Goal: Information Seeking & Learning: Learn about a topic

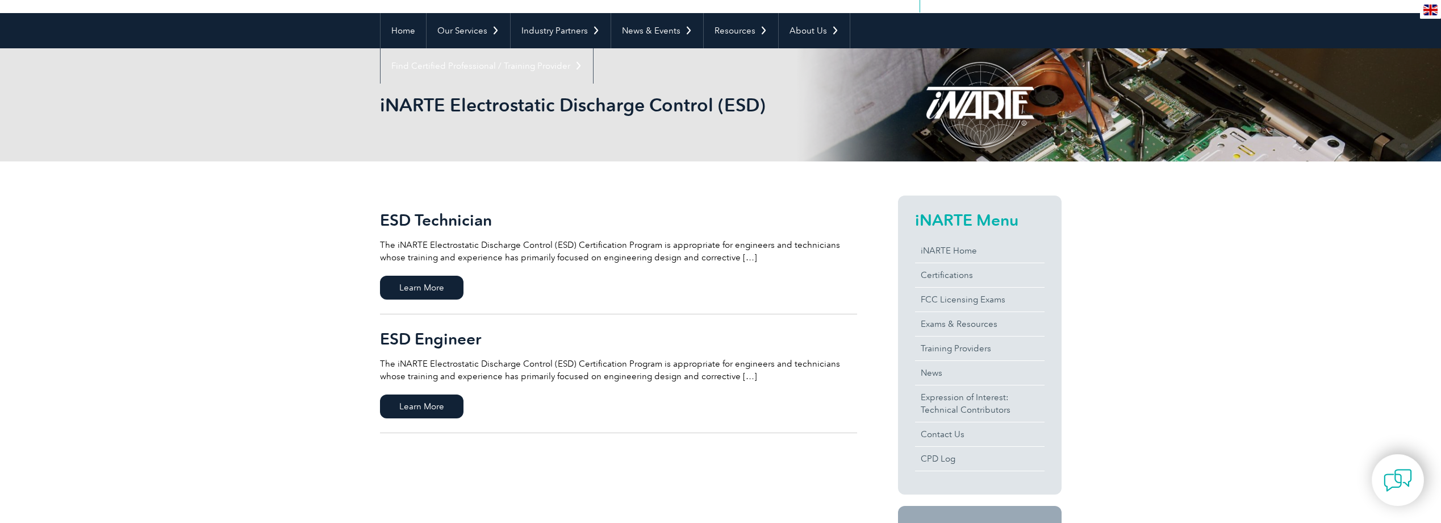
scroll to position [114, 0]
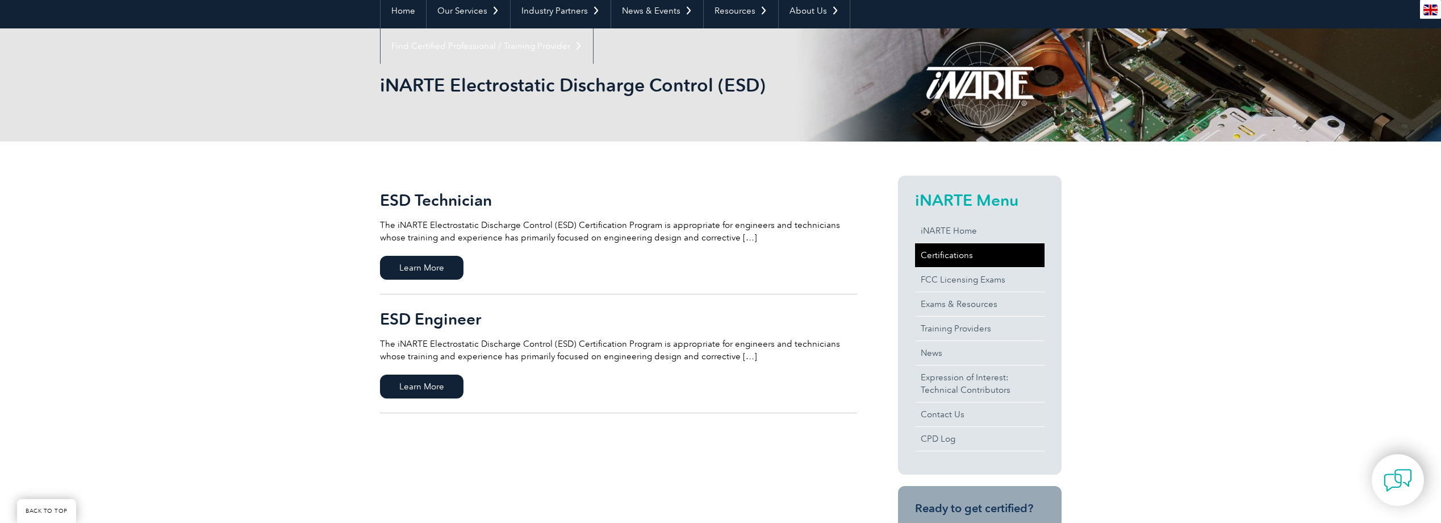
click at [936, 260] on link "Certifications" at bounding box center [980, 255] width 130 height 24
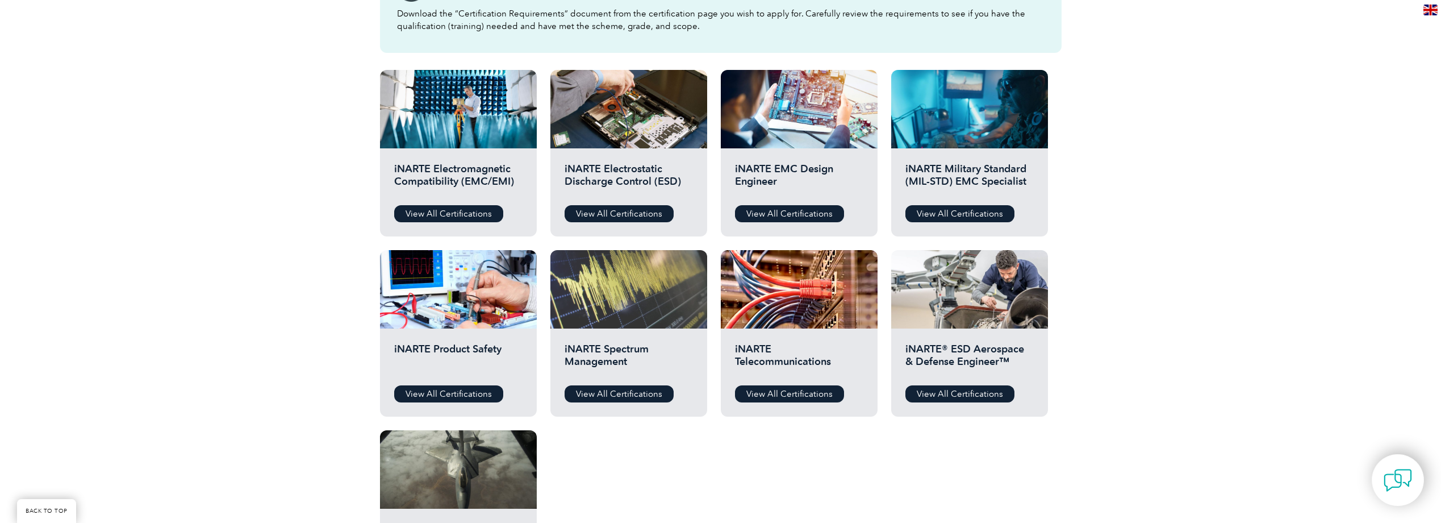
scroll to position [341, 0]
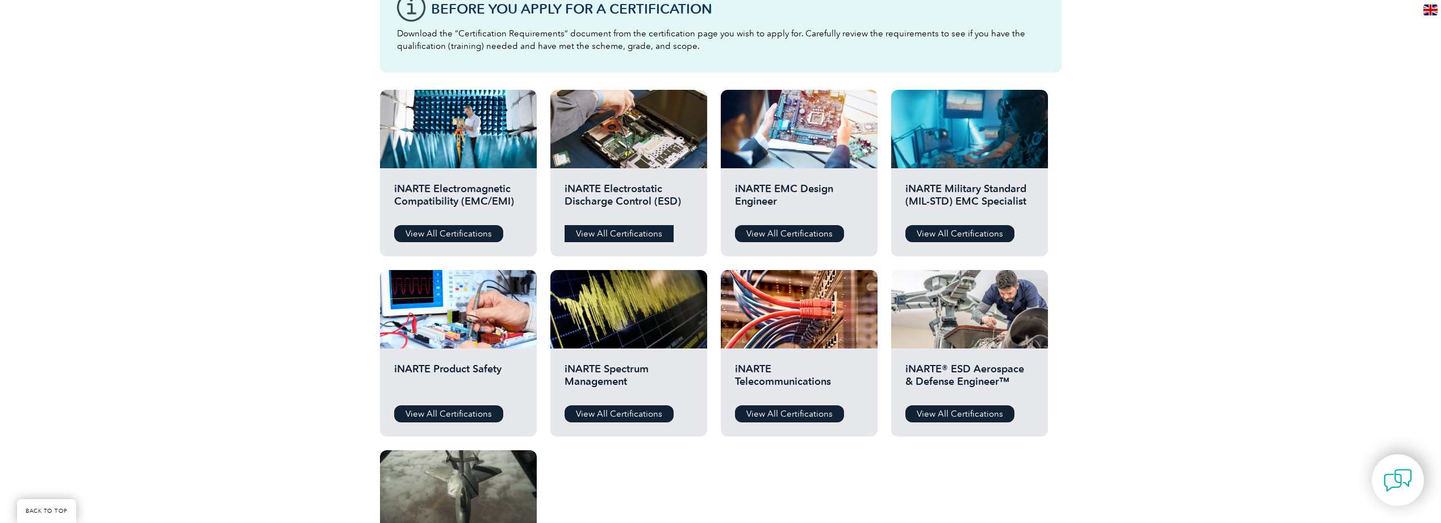
click at [641, 232] on link "View All Certifications" at bounding box center [619, 233] width 109 height 17
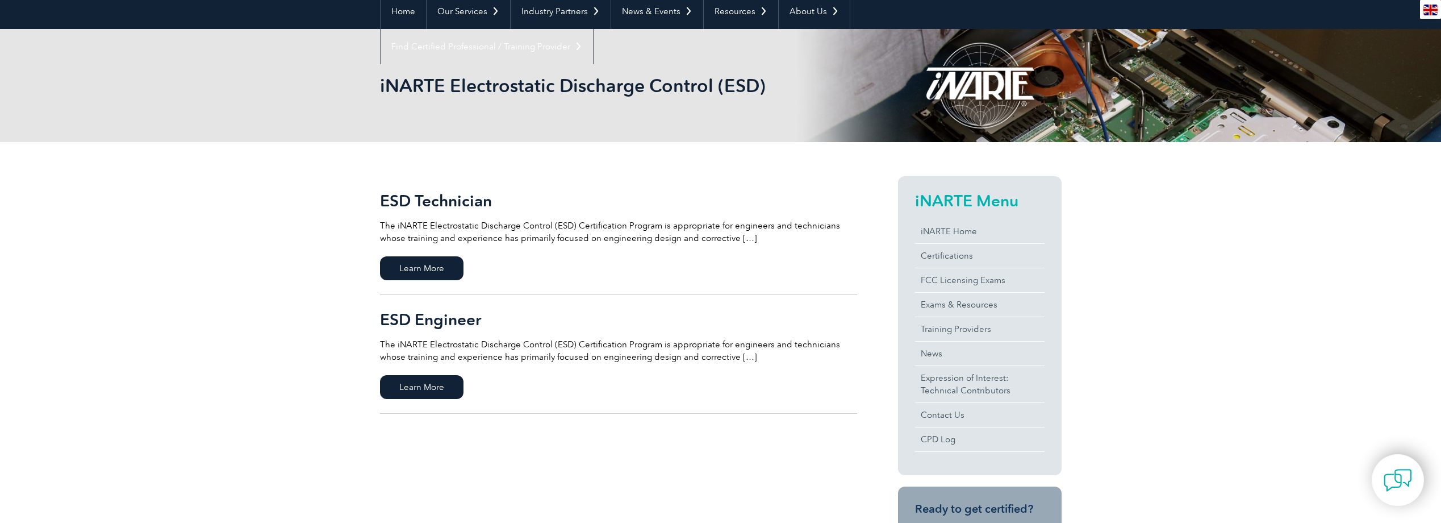
scroll to position [114, 0]
click at [432, 390] on span "Learn More" at bounding box center [422, 386] width 84 height 24
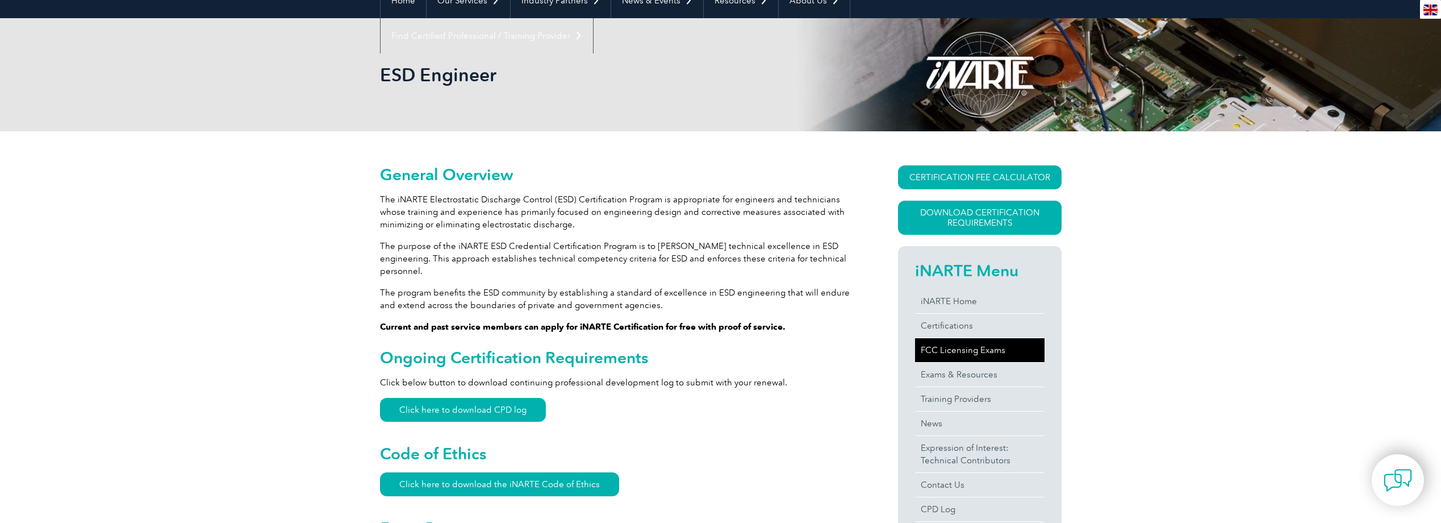
scroll to position [158, 0]
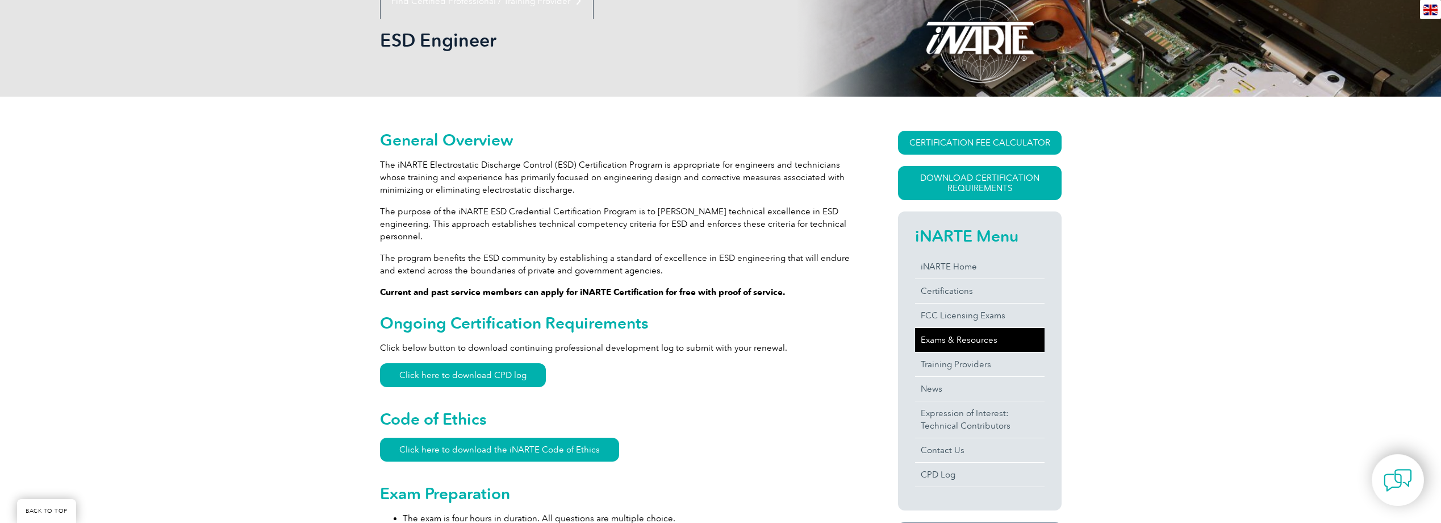
click at [949, 345] on link "Exams & Resources" at bounding box center [980, 340] width 130 height 24
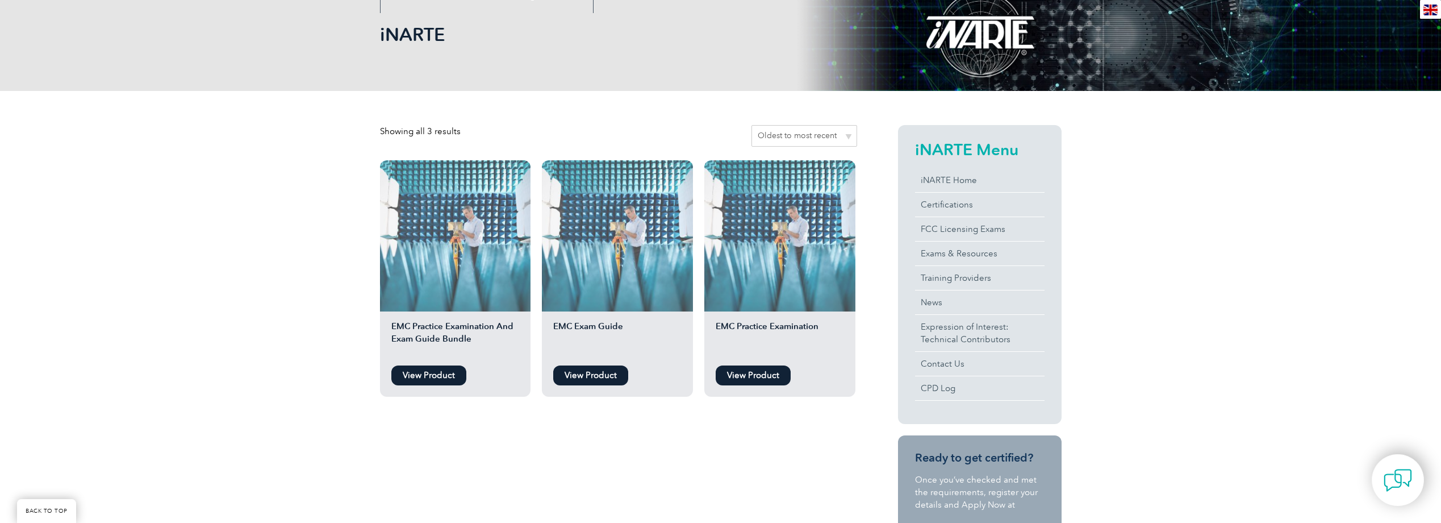
scroll to position [170, 0]
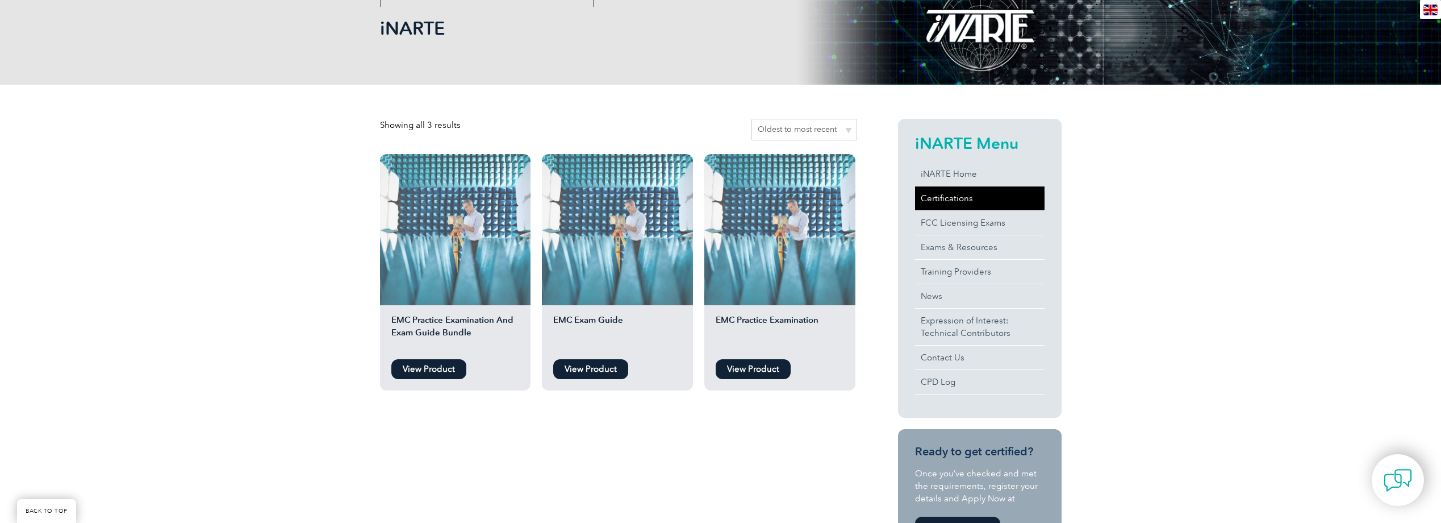
click at [947, 201] on link "Certifications" at bounding box center [980, 198] width 130 height 24
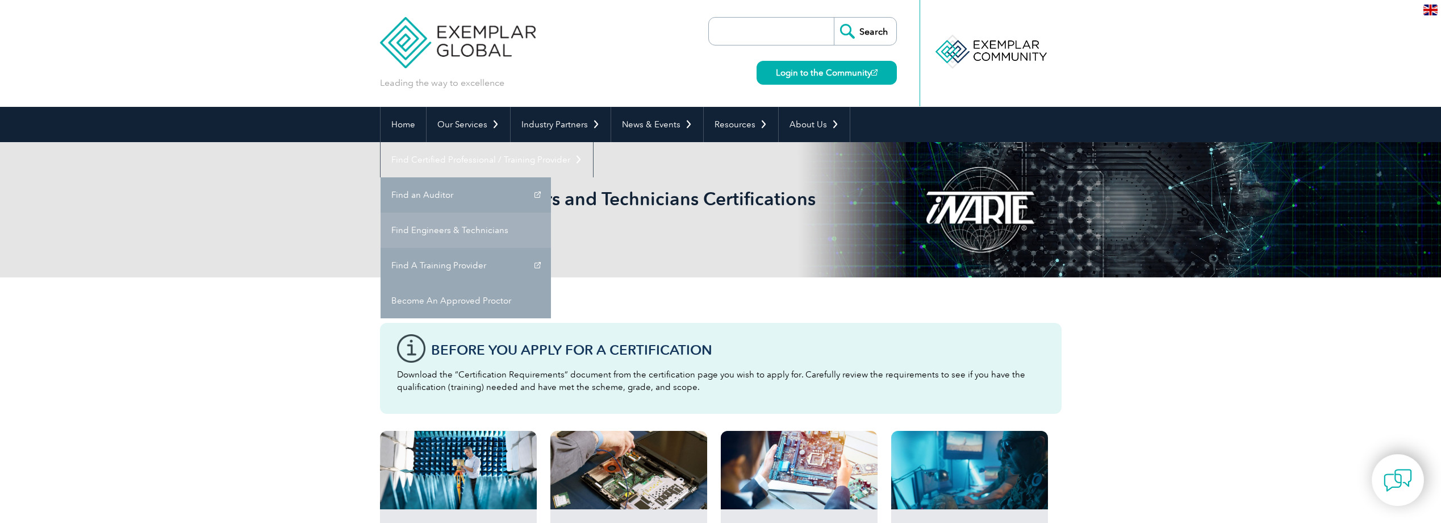
click at [551, 212] on link "Find Engineers & Technicians" at bounding box center [466, 229] width 170 height 35
